Goal: Task Accomplishment & Management: Use online tool/utility

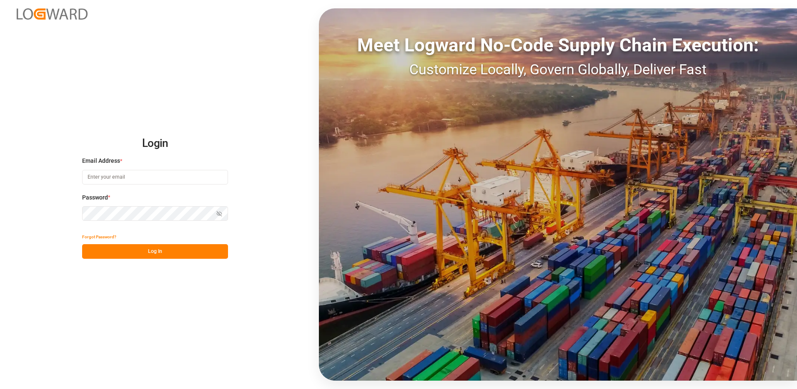
type input "[EMAIL_ADDRESS][PERSON_NAME][DOMAIN_NAME]"
click at [146, 251] on button "Log In" at bounding box center [155, 251] width 146 height 15
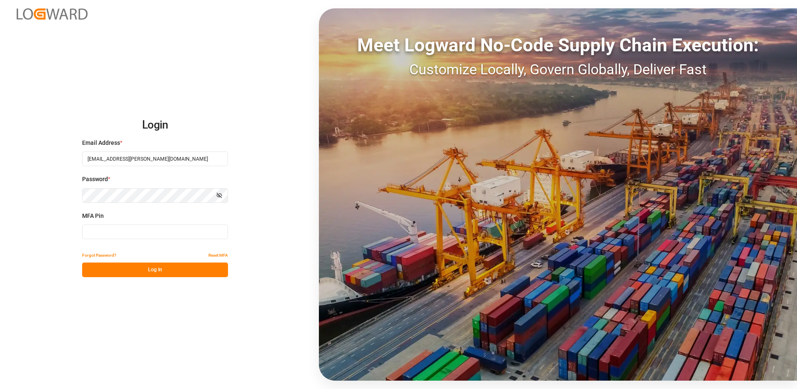
click at [124, 230] on input at bounding box center [155, 231] width 146 height 15
type input "5"
type input "359690"
click at [132, 266] on button "Log In" at bounding box center [155, 269] width 146 height 15
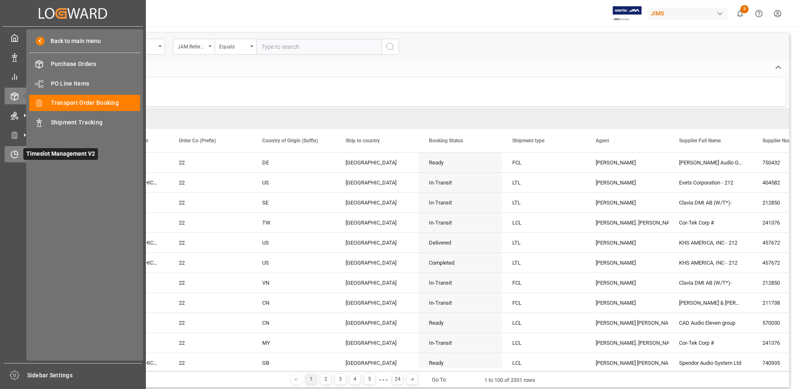
click at [15, 153] on icon at bounding box center [14, 154] width 8 height 8
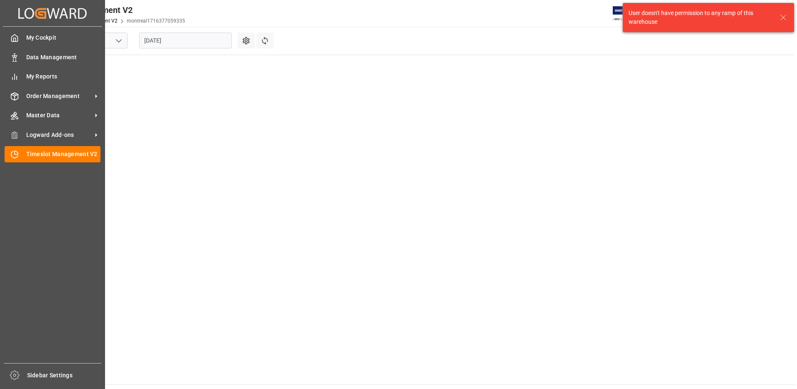
scroll to position [386, 0]
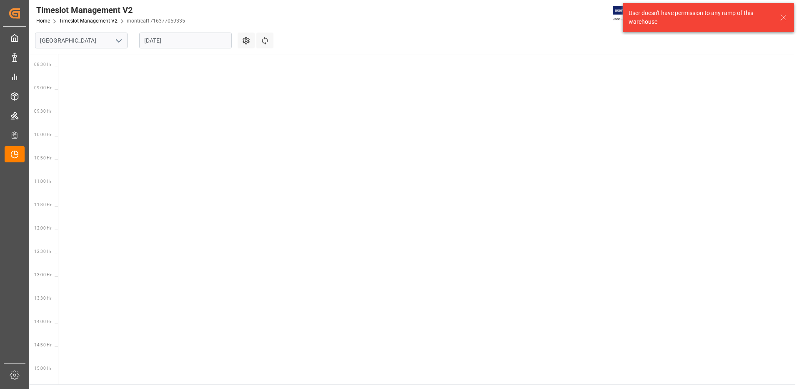
click at [121, 41] on icon "open menu" at bounding box center [119, 41] width 10 height 10
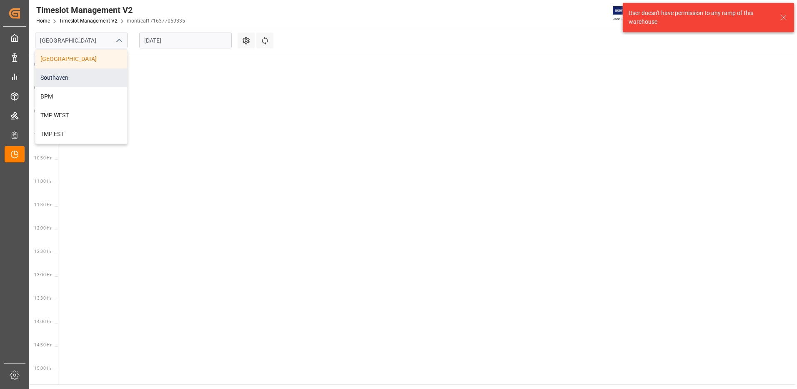
click at [93, 83] on div "Southaven" at bounding box center [81, 77] width 92 height 19
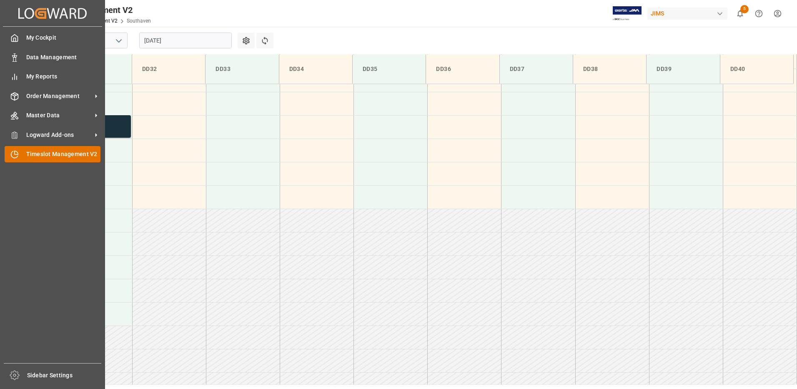
scroll to position [415, 0]
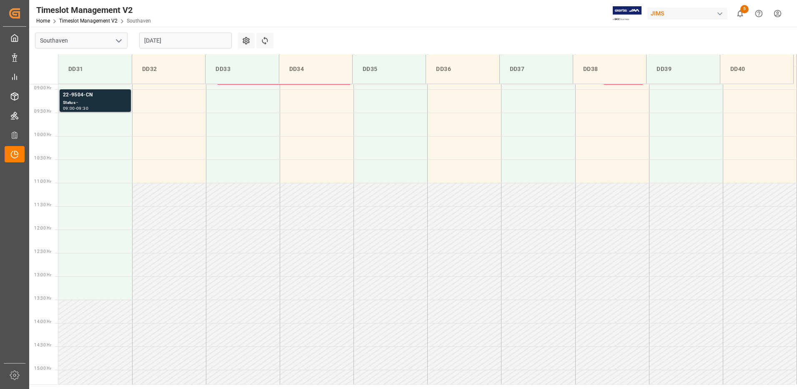
click at [85, 93] on div "22-9504-CN" at bounding box center [95, 95] width 65 height 8
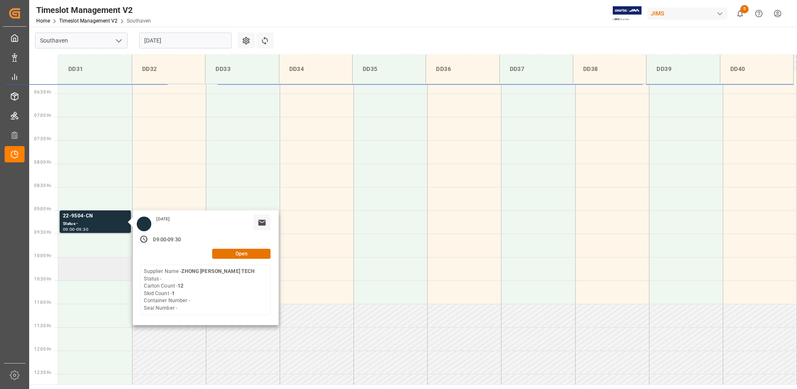
scroll to position [290, 0]
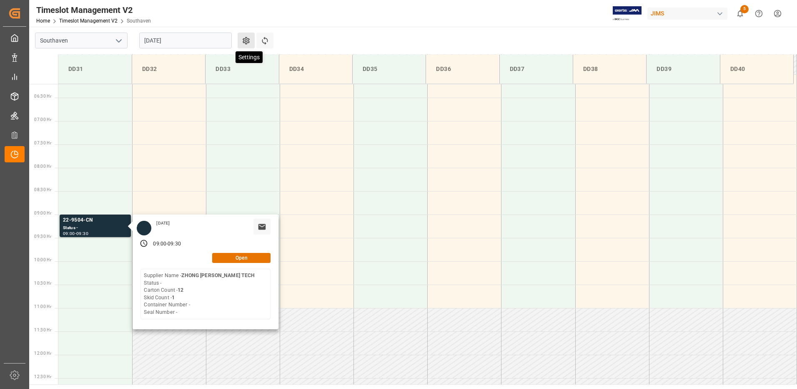
click at [244, 38] on icon at bounding box center [246, 40] width 9 height 9
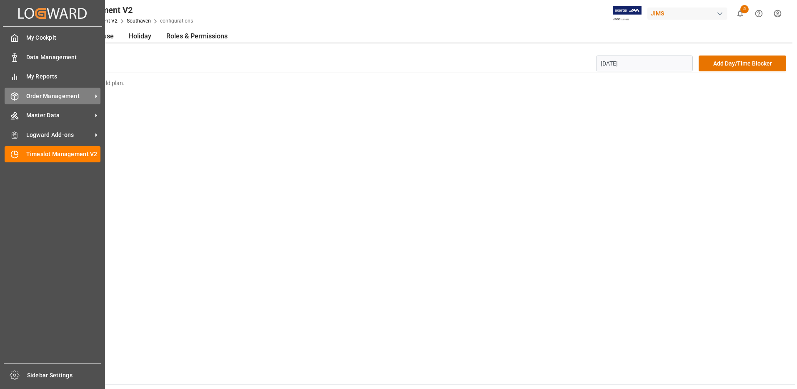
click at [50, 97] on span "Order Management" at bounding box center [59, 96] width 66 height 9
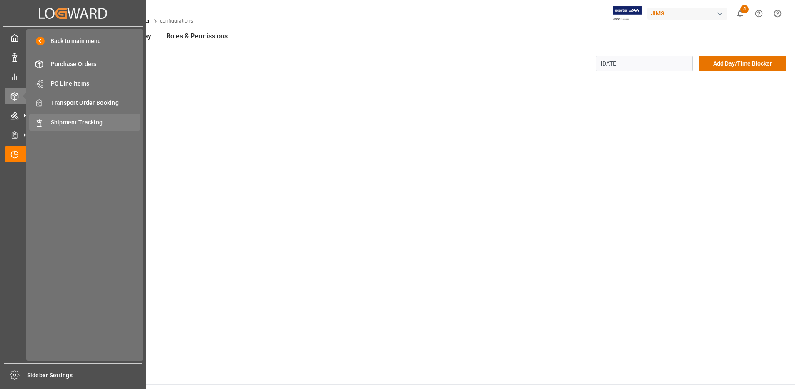
click at [71, 124] on span "Shipment Tracking" at bounding box center [96, 122] width 90 height 9
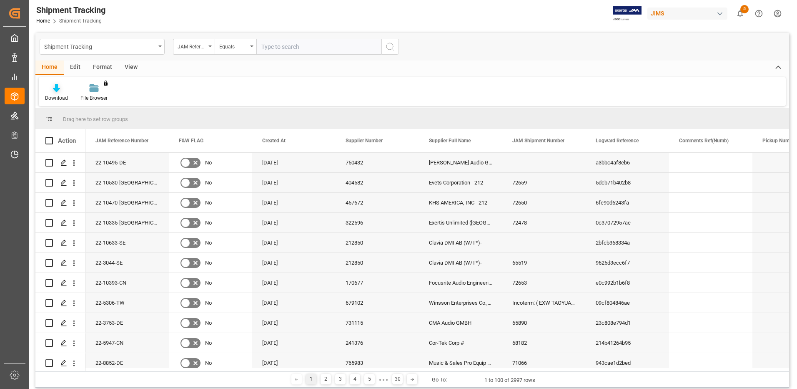
click at [57, 90] on icon at bounding box center [56, 88] width 7 height 8
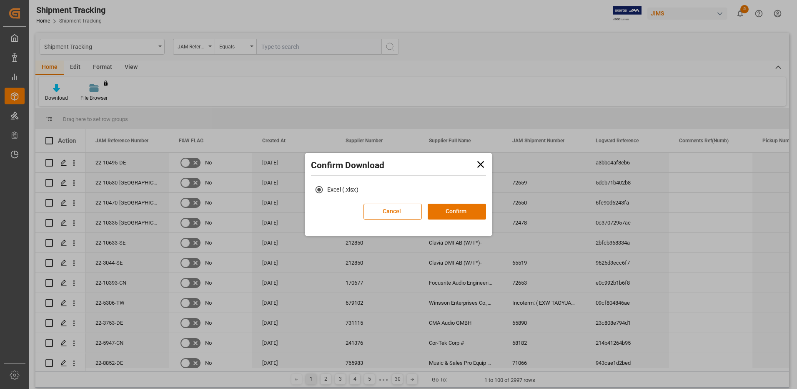
click at [480, 163] on icon at bounding box center [481, 164] width 7 height 7
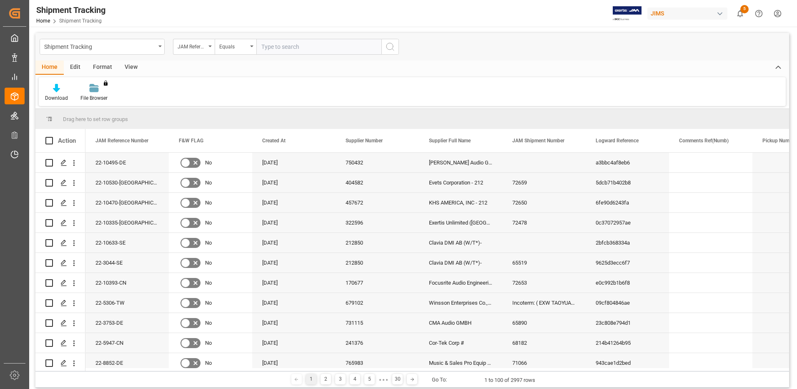
click at [133, 66] on div "View" at bounding box center [130, 67] width 25 height 14
click at [50, 94] on div "Default" at bounding box center [53, 92] width 29 height 18
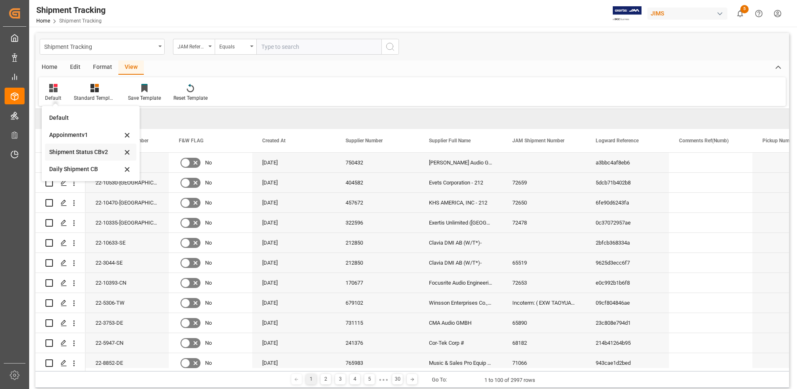
click at [77, 151] on div "Shipment Status CBv2" at bounding box center [85, 152] width 73 height 9
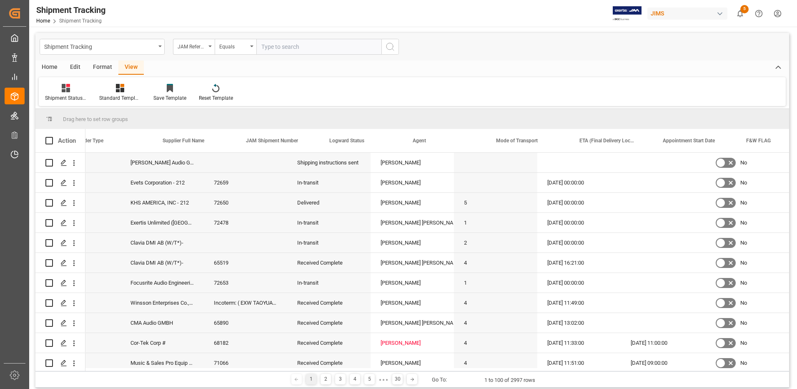
scroll to position [0, 216]
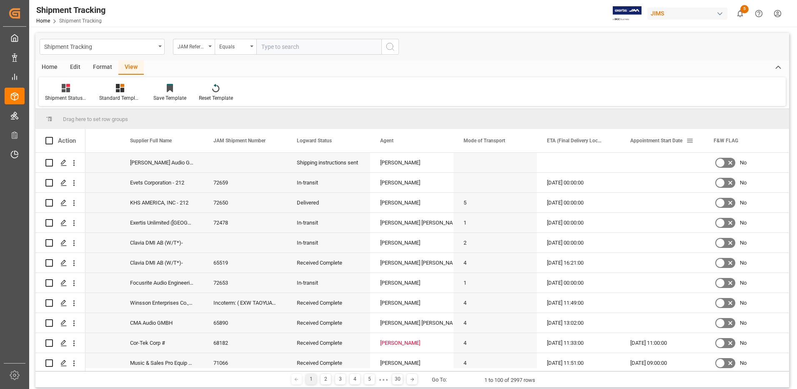
click at [644, 141] on span "Appointment Start Date" at bounding box center [657, 141] width 52 height 6
